Goal: Transaction & Acquisition: Book appointment/travel/reservation

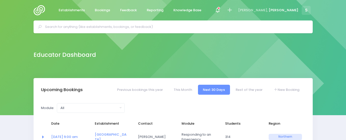
select select "5"
click at [218, 10] on span at bounding box center [217, 10] width 1 height 1
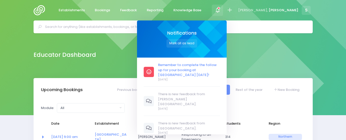
click at [211, 71] on span "Remember to complete the follow up for your booking at [GEOGRAPHIC_DATA] [DATE]!" at bounding box center [189, 70] width 62 height 15
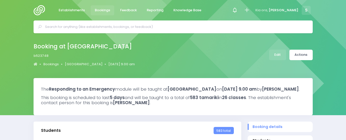
select select "5"
click at [277, 55] on link "Edit" at bounding box center [277, 55] width 17 height 11
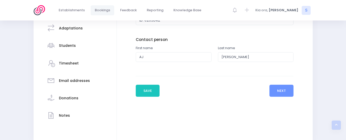
scroll to position [111, 0]
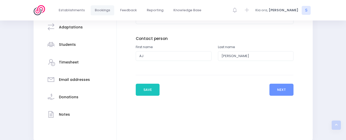
click at [68, 46] on h3 "Students" at bounding box center [67, 45] width 17 height 4
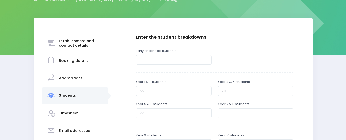
scroll to position [61, 0]
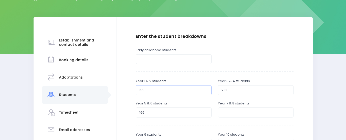
drag, startPoint x: 152, startPoint y: 90, endPoint x: 97, endPoint y: 97, distance: 54.5
click at [97, 97] on div "Establishment and contact details Booking details Adaptations" at bounding box center [173, 141] width 279 height 249
type input "148"
drag, startPoint x: 233, startPoint y: 89, endPoint x: 204, endPoint y: 88, distance: 28.5
click at [204, 88] on div "Year 1 & 2 students 148 Year 3 & 4 students 218" at bounding box center [215, 90] width 164 height 22
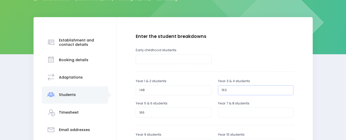
type input "163"
drag, startPoint x: 151, startPoint y: 111, endPoint x: 108, endPoint y: 114, distance: 43.4
click at [108, 114] on div "Establishment and contact details Booking details Adaptations" at bounding box center [173, 141] width 279 height 249
type input "157"
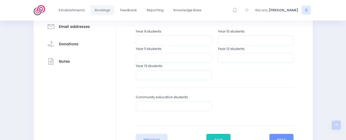
scroll to position [183, 0]
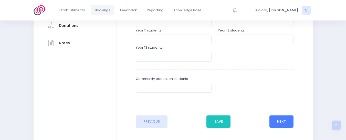
click at [277, 120] on button "Next" at bounding box center [282, 122] width 24 height 12
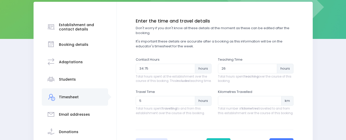
scroll to position [77, 0]
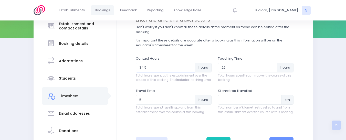
click at [189, 70] on input "34.5" at bounding box center [165, 68] width 59 height 10
click at [189, 70] on input "34.25" at bounding box center [165, 68] width 59 height 10
click at [189, 70] on input "34" at bounding box center [165, 68] width 59 height 10
click at [189, 70] on input "33.75" at bounding box center [165, 68] width 59 height 10
click at [189, 70] on input "33.5" at bounding box center [165, 68] width 59 height 10
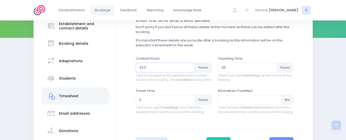
click at [189, 70] on input "33.25" at bounding box center [165, 68] width 59 height 10
click at [189, 70] on input "33" at bounding box center [165, 68] width 59 height 10
click at [189, 70] on input "32.75" at bounding box center [165, 68] width 59 height 10
click at [189, 70] on input "32.5" at bounding box center [165, 68] width 59 height 10
click at [189, 70] on input "32.25" at bounding box center [165, 68] width 59 height 10
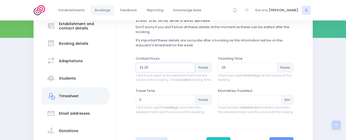
click at [189, 70] on input "32" at bounding box center [165, 68] width 59 height 10
type input "31.75"
click at [189, 70] on input "31.75" at bounding box center [165, 68] width 59 height 10
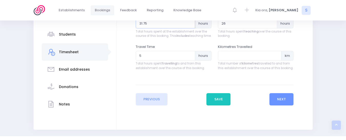
scroll to position [134, 0]
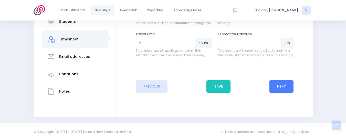
click at [280, 90] on button "Next" at bounding box center [282, 87] width 24 height 12
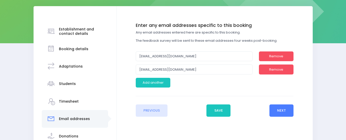
scroll to position [74, 0]
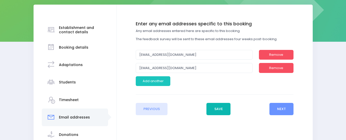
click at [218, 108] on button "Save" at bounding box center [219, 109] width 24 height 12
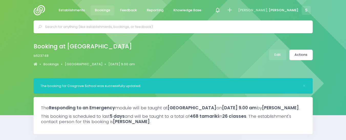
select select "5"
click at [302, 55] on link "Actions" at bounding box center [301, 55] width 23 height 11
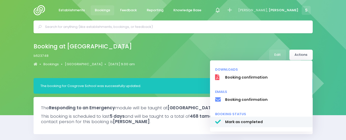
click at [251, 122] on span "Mark as completed" at bounding box center [266, 121] width 83 height 5
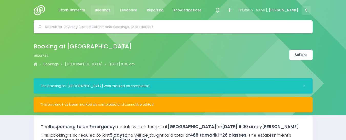
select select "5"
click at [42, 9] on img at bounding box center [41, 10] width 15 height 10
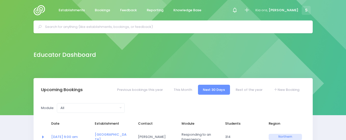
select select "5"
click at [71, 25] on input "text" at bounding box center [175, 27] width 261 height 8
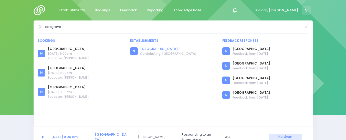
type input "cosgrove"
click at [154, 49] on link "[GEOGRAPHIC_DATA]" at bounding box center [168, 48] width 56 height 5
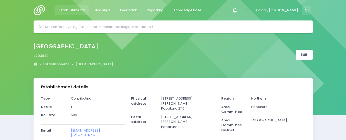
select select "5"
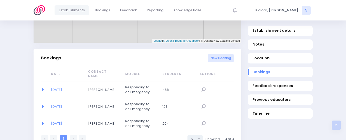
scroll to position [319, 0]
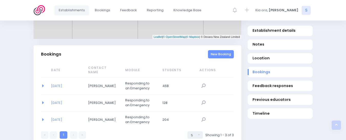
click at [222, 50] on link "New Booking" at bounding box center [221, 54] width 26 height 8
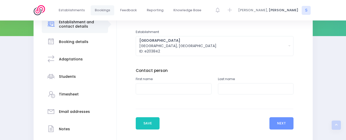
scroll to position [80, 0]
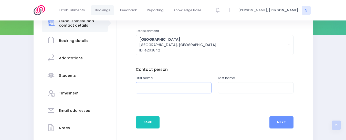
click at [160, 87] on input "text" at bounding box center [174, 88] width 76 height 12
type input "AJ"
click at [221, 87] on input "text" at bounding box center [256, 88] width 76 height 12
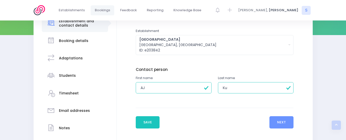
type input "Kumar"
click at [276, 122] on button "Next" at bounding box center [282, 122] width 24 height 12
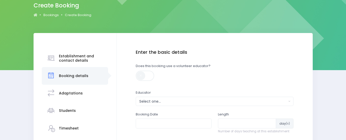
scroll to position [71, 0]
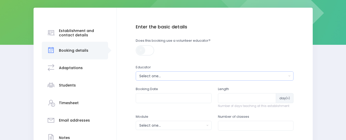
click at [160, 77] on div "Select one..." at bounding box center [213, 76] width 148 height 5
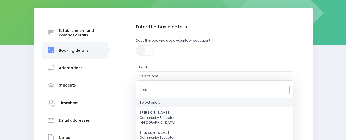
type input "[PERSON_NAME]"
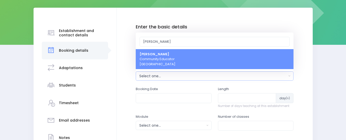
click at [155, 66] on span "Sue Lowry Community Educator Northern Region" at bounding box center [158, 59] width 36 height 15
select select "121363"
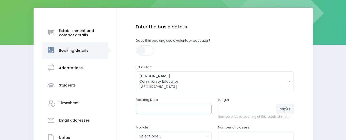
click at [152, 108] on input "text" at bounding box center [174, 109] width 76 height 10
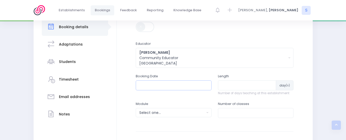
scroll to position [105, 0]
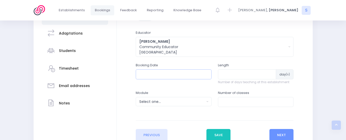
click at [201, 72] on input "text" at bounding box center [174, 74] width 76 height 10
click at [237, 74] on input "number" at bounding box center [247, 74] width 58 height 10
type input "1"
click at [199, 74] on input "text" at bounding box center [174, 74] width 76 height 10
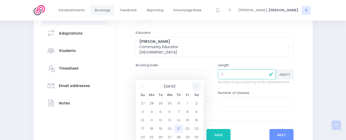
click at [197, 86] on th at bounding box center [196, 86] width 9 height 8
click at [179, 120] on td "18" at bounding box center [178, 120] width 9 height 8
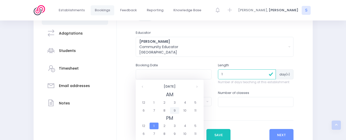
click at [175, 109] on span "9" at bounding box center [174, 110] width 9 height 7
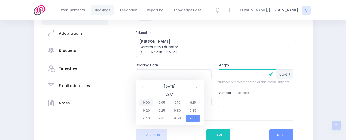
click at [145, 102] on span "9:00" at bounding box center [146, 102] width 14 height 7
type input "18/09/2025 09:00 AM"
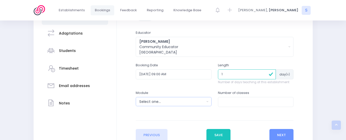
click at [166, 103] on div "Select one..." at bounding box center [171, 101] width 65 height 5
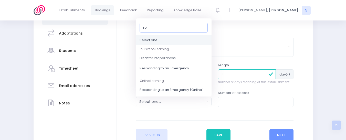
type input "res"
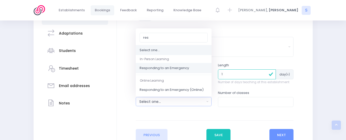
click at [168, 68] on span "Responding to an Emergency" at bounding box center [164, 68] width 49 height 5
select select "Responding to an Emergency"
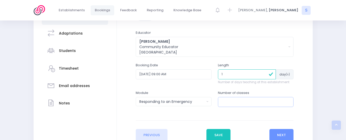
click at [224, 103] on input "number" at bounding box center [256, 102] width 76 height 10
type input "3"
click at [280, 134] on button "Next" at bounding box center [282, 135] width 24 height 12
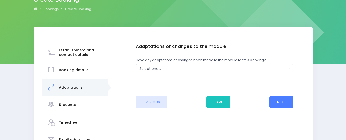
scroll to position [57, 0]
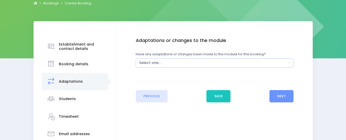
click at [289, 63] on button "Select one..." at bounding box center [215, 62] width 158 height 9
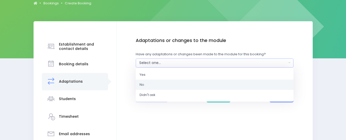
click at [149, 85] on link "No" at bounding box center [215, 85] width 158 height 10
select select "No"
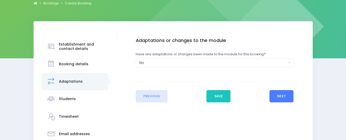
click at [279, 94] on button "Next" at bounding box center [282, 96] width 24 height 12
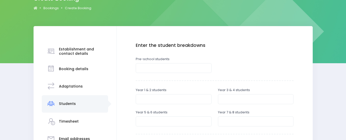
scroll to position [71, 0]
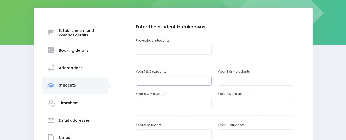
click at [145, 80] on input "number" at bounding box center [174, 81] width 76 height 10
type input "40"
click at [230, 79] on input "number" at bounding box center [256, 81] width 76 height 10
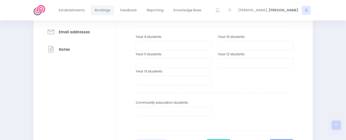
scroll to position [168, 0]
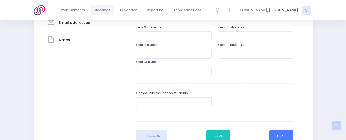
type input "20"
click at [282, 132] on button "Next" at bounding box center [282, 136] width 24 height 12
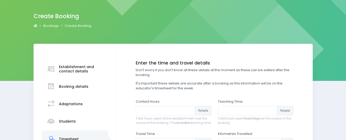
scroll to position [63, 0]
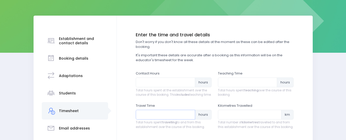
click at [151, 120] on input "number" at bounding box center [165, 115] width 59 height 10
type input "1"
click at [229, 82] on input "number" at bounding box center [247, 83] width 59 height 10
type input "3"
click at [151, 82] on input "number" at bounding box center [165, 83] width 59 height 10
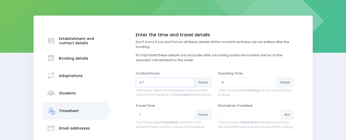
type input "3.75"
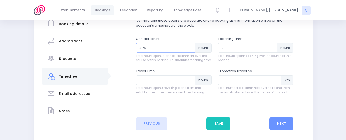
scroll to position [103, 0]
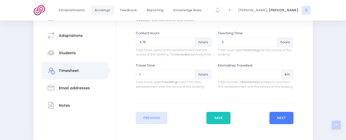
click at [283, 120] on button "Next" at bounding box center [282, 118] width 24 height 12
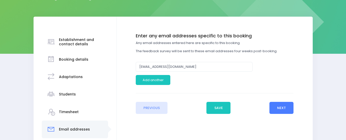
scroll to position [62, 0]
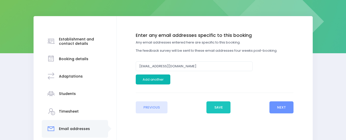
click at [157, 79] on button "Add another" at bounding box center [153, 80] width 35 height 10
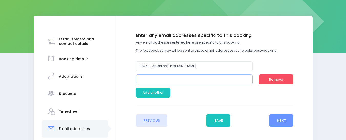
click at [157, 79] on input "email" at bounding box center [194, 80] width 117 height 10
type input "ajk@cosgrove.school.nz"
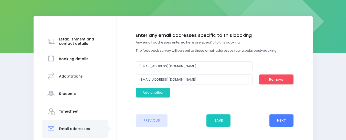
click at [281, 121] on button "Next" at bounding box center [282, 121] width 24 height 12
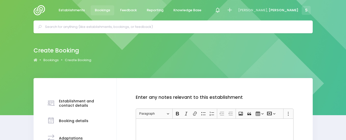
scroll to position [56, 0]
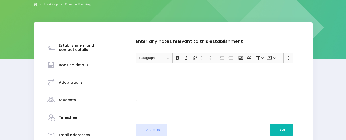
click at [284, 132] on button "Save" at bounding box center [282, 130] width 24 height 12
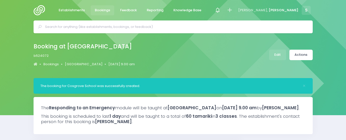
select select "5"
click at [37, 10] on img at bounding box center [41, 10] width 15 height 10
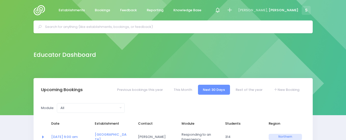
select select "5"
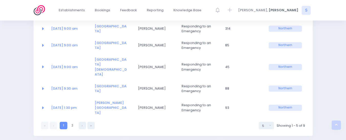
scroll to position [106, 0]
